Goal: Information Seeking & Learning: Learn about a topic

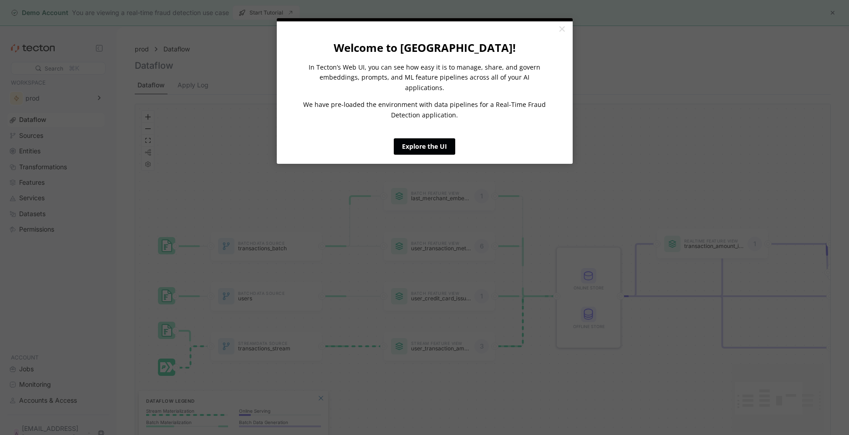
click at [436, 138] on link "Explore the UI" at bounding box center [424, 146] width 61 height 16
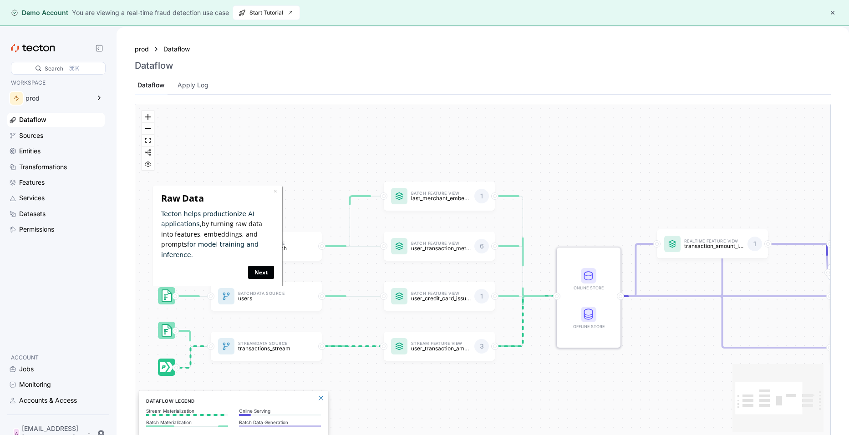
click at [259, 265] on link "Next" at bounding box center [261, 271] width 26 height 13
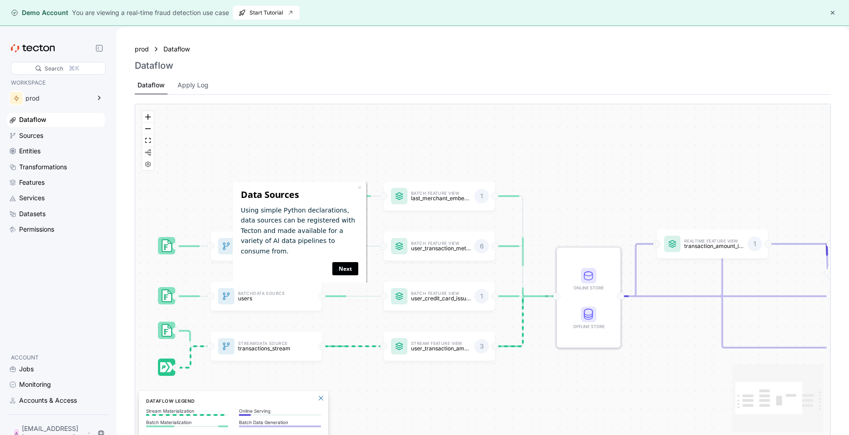
click at [346, 262] on link "Next" at bounding box center [345, 268] width 26 height 13
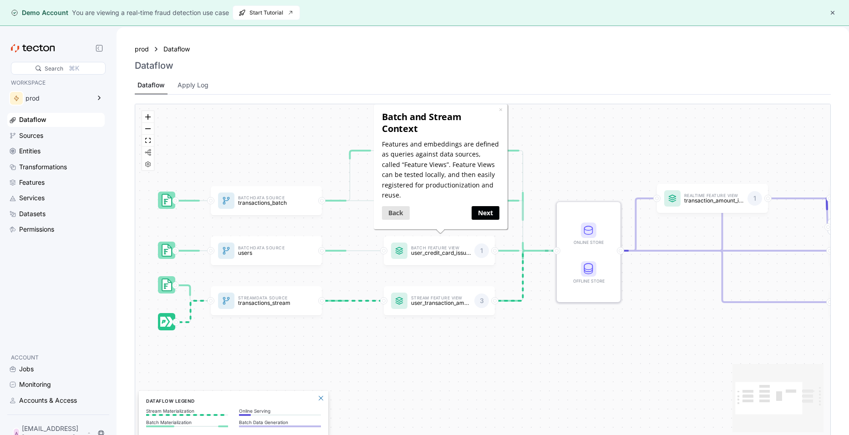
click at [483, 206] on link "Next" at bounding box center [485, 212] width 28 height 13
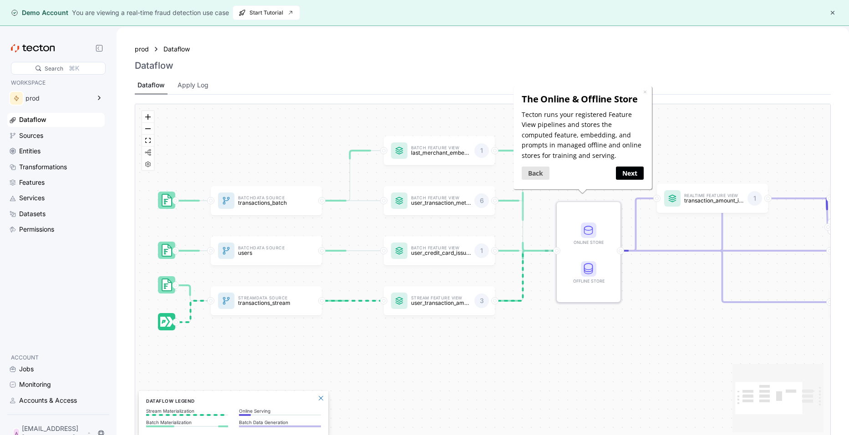
click at [630, 173] on link "Next" at bounding box center [630, 173] width 28 height 13
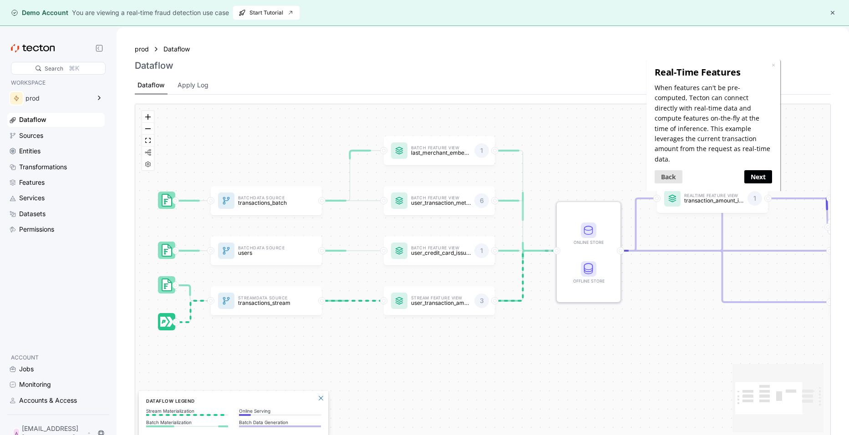
click at [757, 170] on link "Next" at bounding box center [758, 176] width 28 height 13
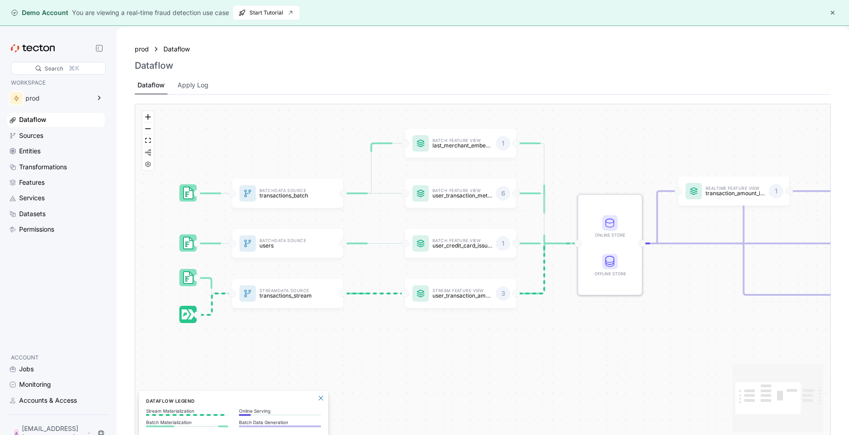
drag, startPoint x: 448, startPoint y: 381, endPoint x: 470, endPoint y: 373, distance: 22.6
click at [470, 373] on div "Batch Data Source transactions_batch Stream Data Source transactions_stream Bat…" at bounding box center [482, 271] width 695 height 335
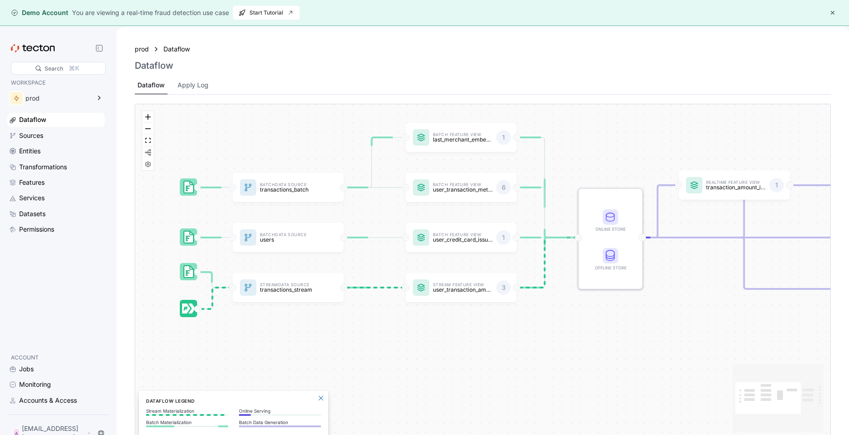
drag, startPoint x: 595, startPoint y: 296, endPoint x: 595, endPoint y: 281, distance: 15.5
click at [595, 281] on div "Batch Data Source transactions_batch Stream Data Source transactions_stream Bat…" at bounding box center [482, 271] width 695 height 335
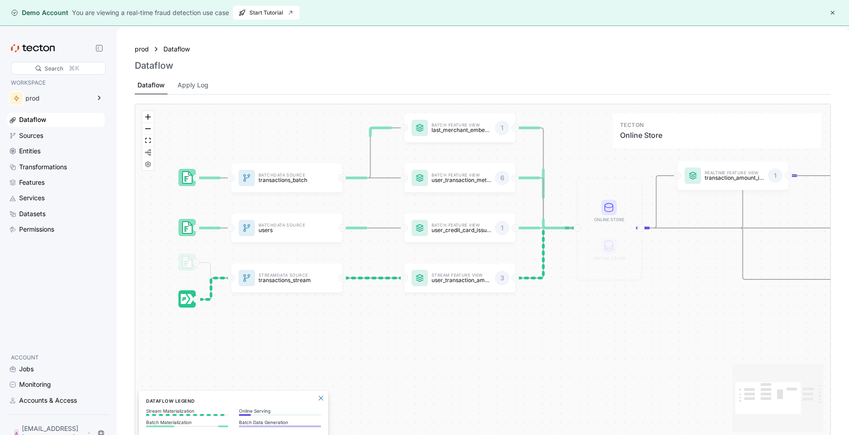
click at [610, 207] on icon at bounding box center [609, 206] width 8 height 4
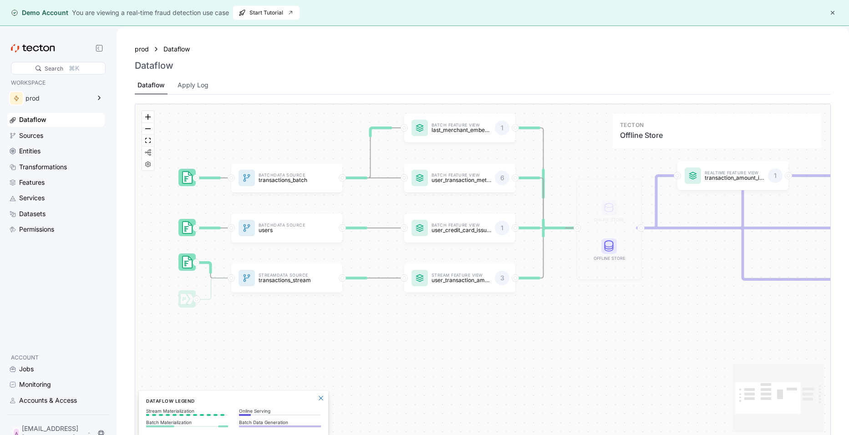
click at [610, 246] on icon at bounding box center [609, 247] width 8 height 4
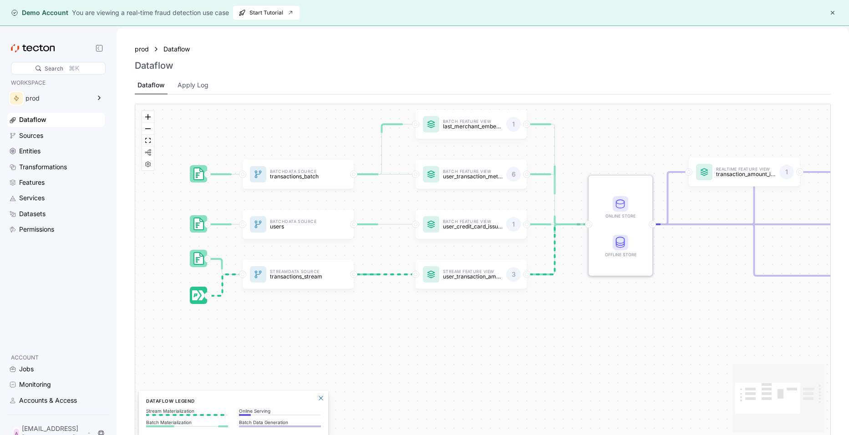
drag, startPoint x: 417, startPoint y: 342, endPoint x: 429, endPoint y: 338, distance: 11.9
click at [429, 338] on div "Batch Data Source transactions_batch Stream Data Source transactions_stream Bat…" at bounding box center [482, 271] width 695 height 335
click at [40, 139] on div "Sources" at bounding box center [31, 136] width 24 height 10
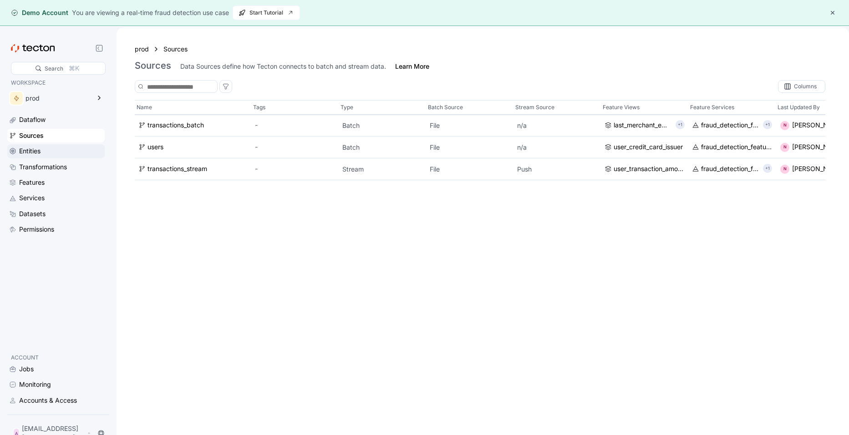
click at [45, 147] on div "Entities" at bounding box center [61, 151] width 84 height 10
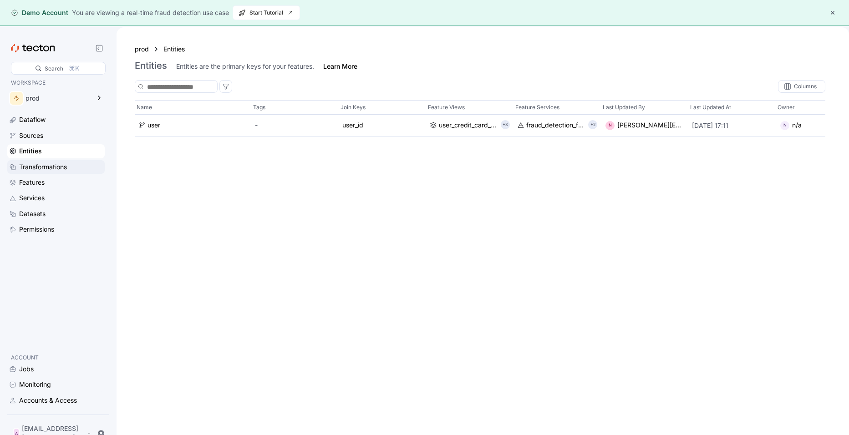
click at [53, 170] on div "Transformations" at bounding box center [43, 167] width 48 height 10
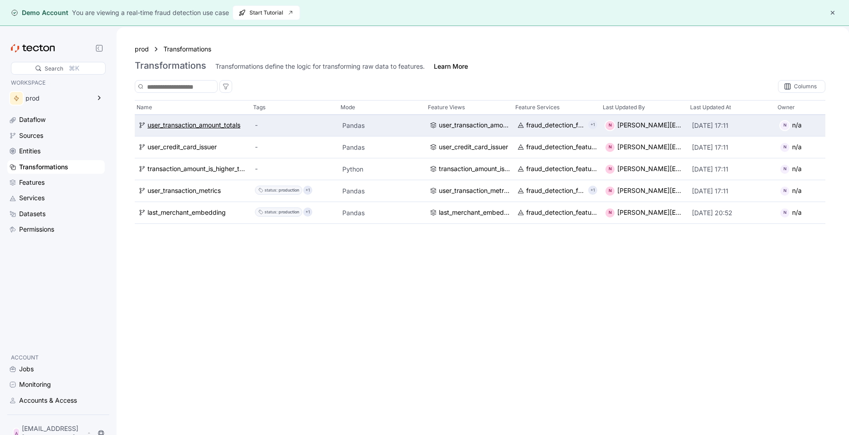
click at [187, 129] on div "user_transaction_amount_totals" at bounding box center [194, 126] width 93 height 10
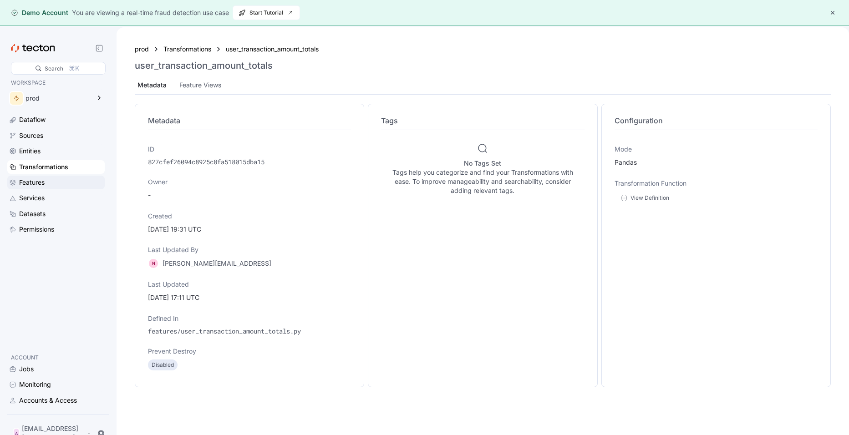
click at [32, 182] on div "Features" at bounding box center [31, 183] width 25 height 10
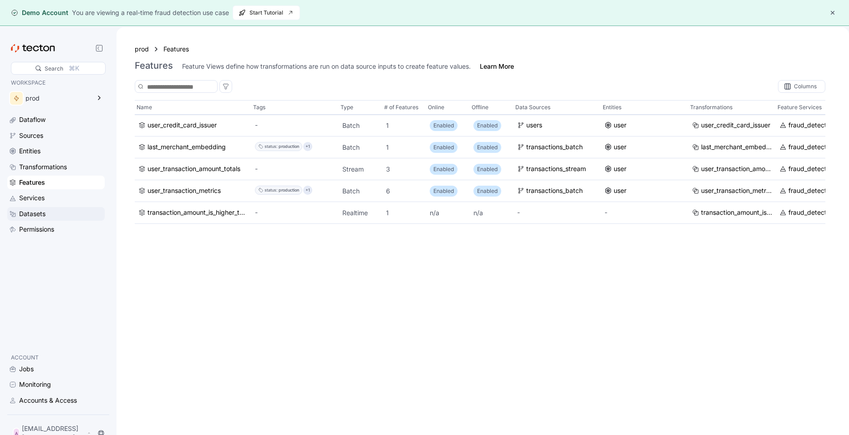
click at [38, 213] on div "Datasets" at bounding box center [32, 214] width 26 height 10
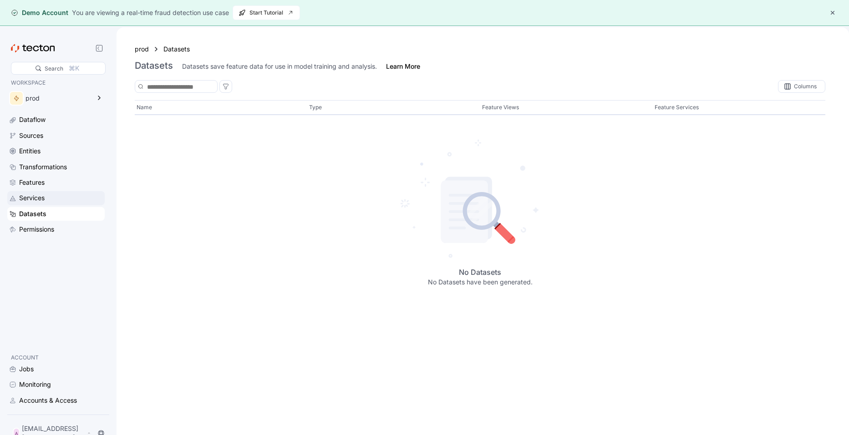
click at [34, 198] on div "Services" at bounding box center [31, 198] width 25 height 10
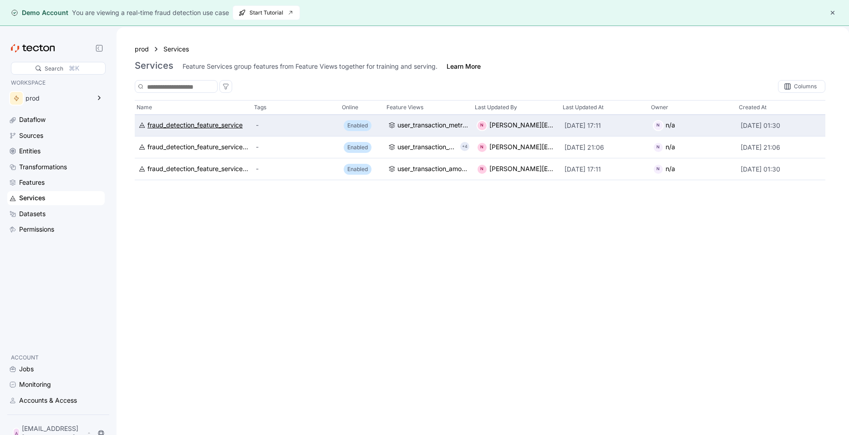
click at [203, 126] on div "fraud_detection_feature_service" at bounding box center [195, 126] width 95 height 10
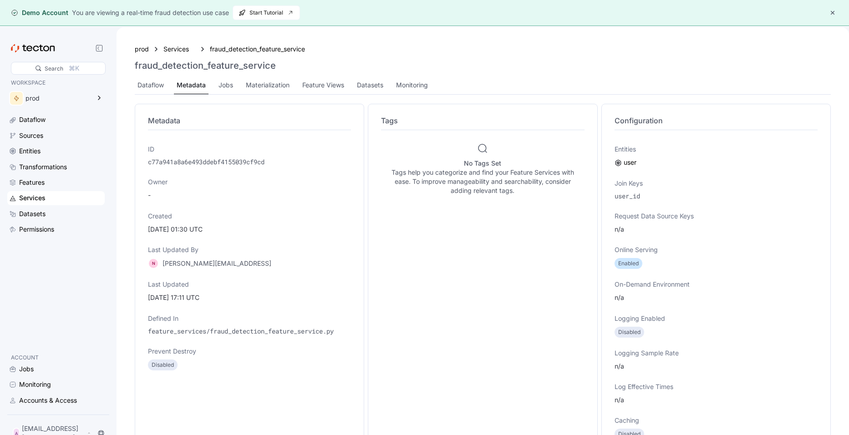
click at [60, 273] on div "WORKSPACE prod Dataflow Sources Entities Transformations Features Services Data…" at bounding box center [55, 211] width 97 height 267
click at [32, 403] on div "Accounts & Access" at bounding box center [48, 401] width 58 height 10
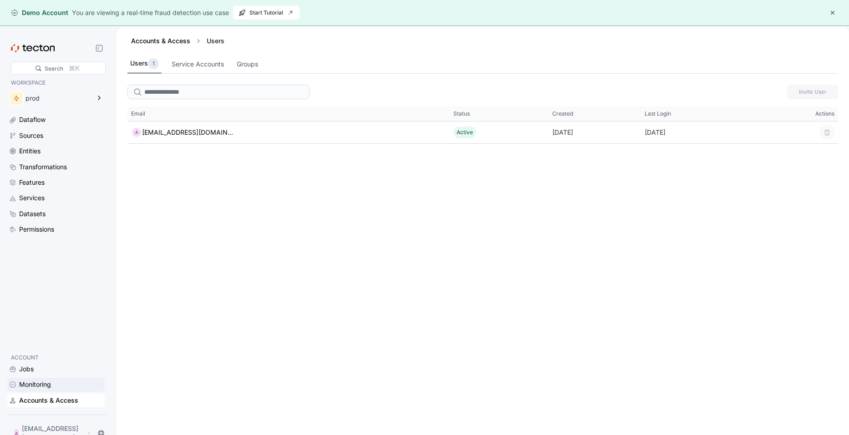
click at [42, 387] on div "Monitoring" at bounding box center [35, 385] width 32 height 10
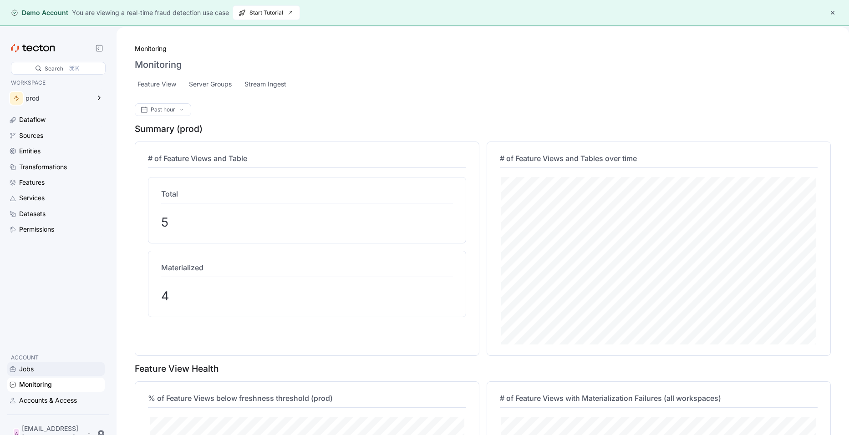
click at [33, 370] on div "Jobs" at bounding box center [26, 369] width 15 height 10
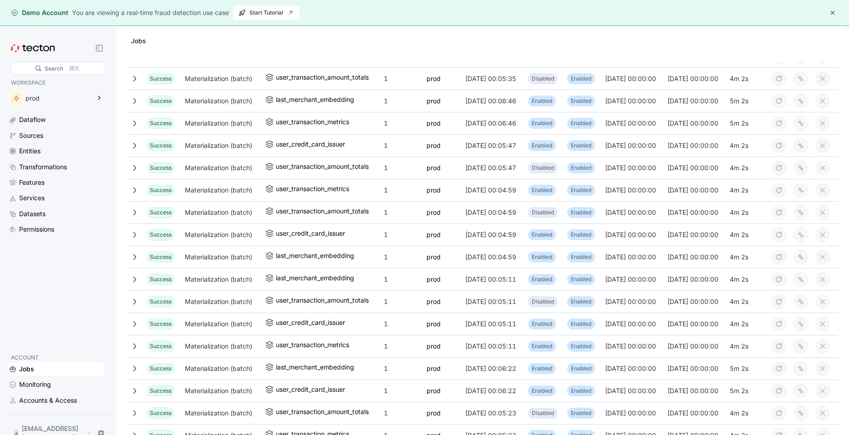
scroll to position [592, 0]
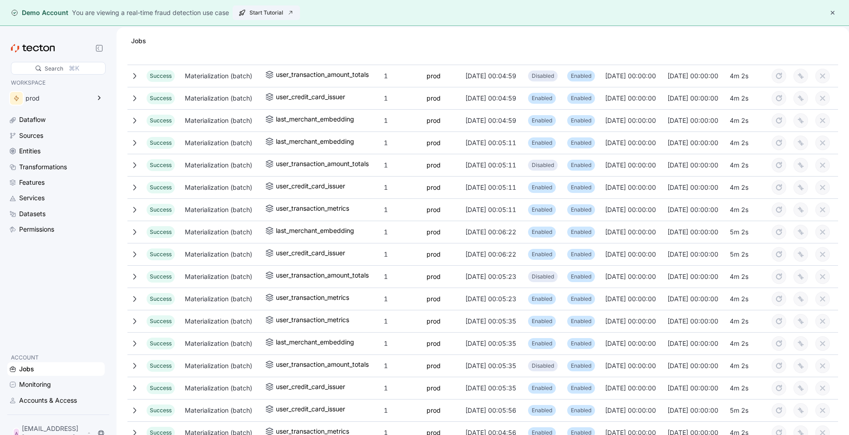
click at [270, 15] on span "Start Tutorial" at bounding box center [267, 13] width 56 height 14
